Goal: Information Seeking & Learning: Learn about a topic

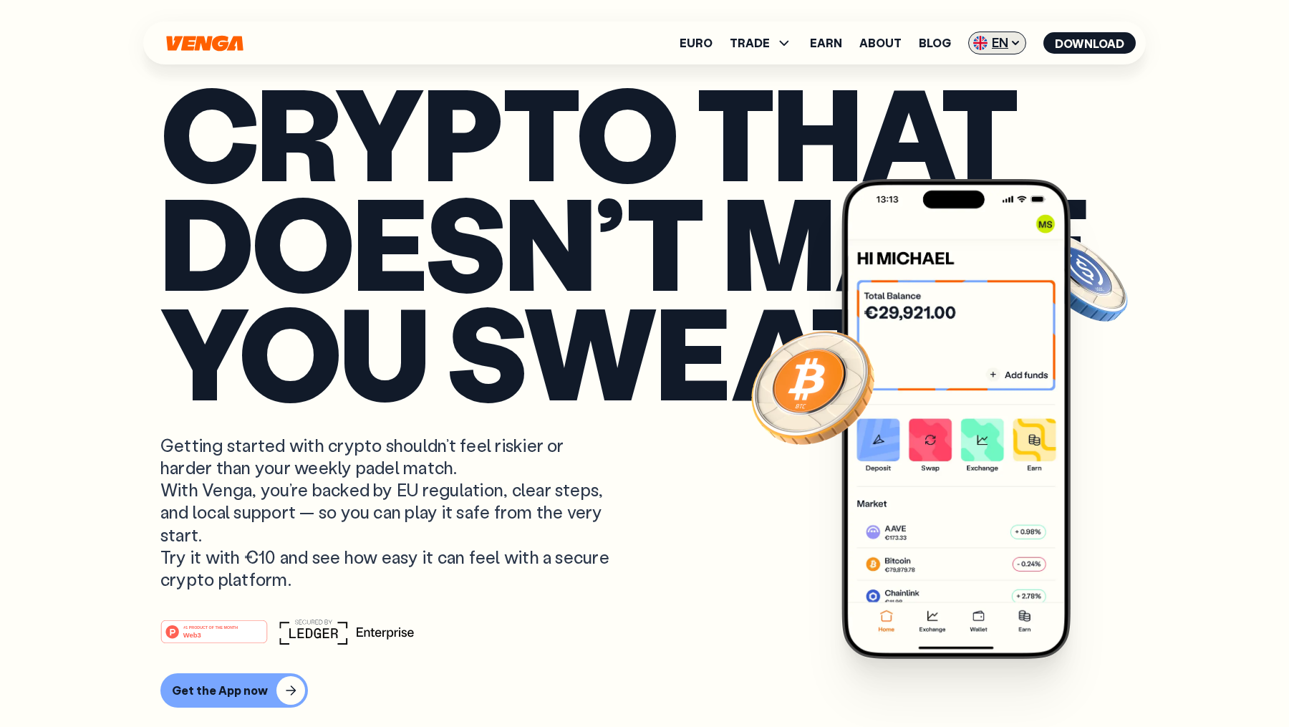
click at [997, 48] on span "EN" at bounding box center [997, 43] width 58 height 23
click at [752, 129] on p "Crypto that doesn’t make you sweat" at bounding box center [644, 241] width 968 height 329
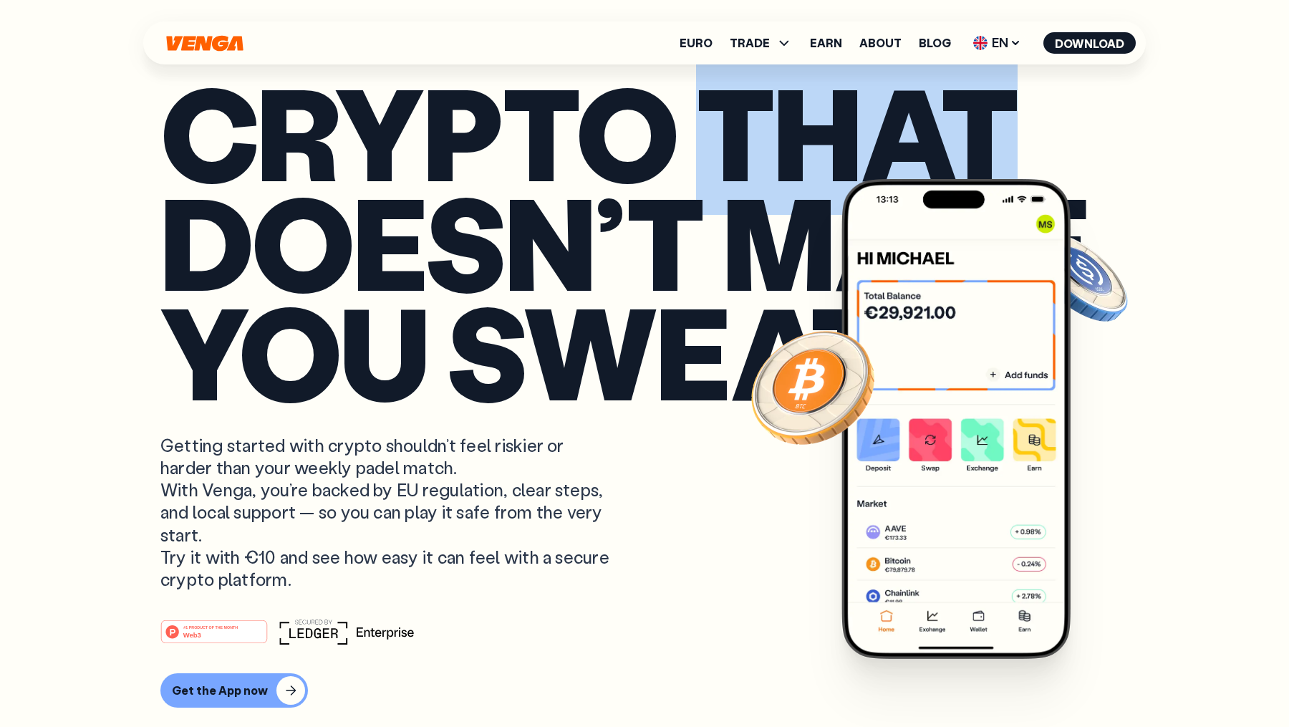
drag, startPoint x: 727, startPoint y: 133, endPoint x: 992, endPoint y: 137, distance: 264.9
click at [993, 137] on p "Crypto that doesn’t make you sweat" at bounding box center [644, 241] width 968 height 329
click at [992, 137] on p "Crypto that doesn’t make you sweat" at bounding box center [644, 241] width 968 height 329
drag, startPoint x: 986, startPoint y: 151, endPoint x: 721, endPoint y: 155, distance: 264.9
click at [721, 155] on p "Crypto that doesn’t make you sweat" at bounding box center [644, 241] width 968 height 329
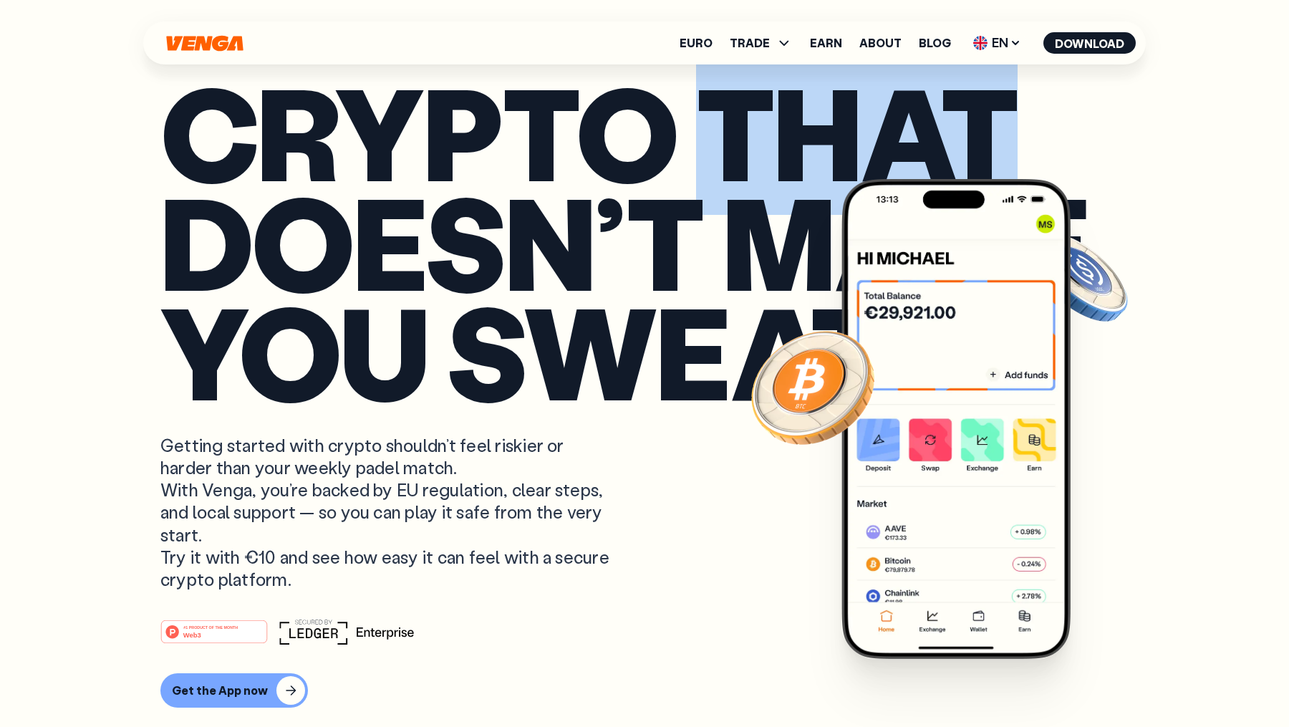
click at [721, 155] on p "Crypto that doesn’t make you sweat" at bounding box center [644, 241] width 968 height 329
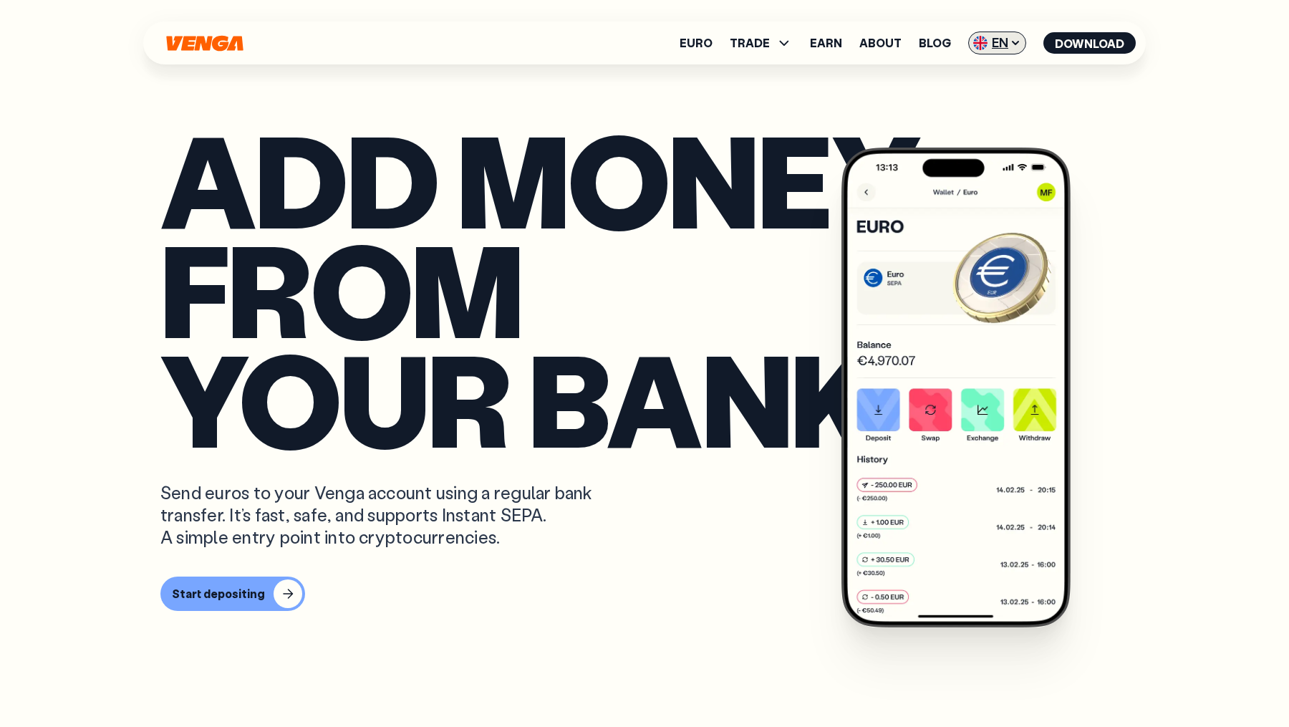
click at [1002, 43] on span "EN" at bounding box center [997, 43] width 58 height 23
